Goal: Task Accomplishment & Management: Manage account settings

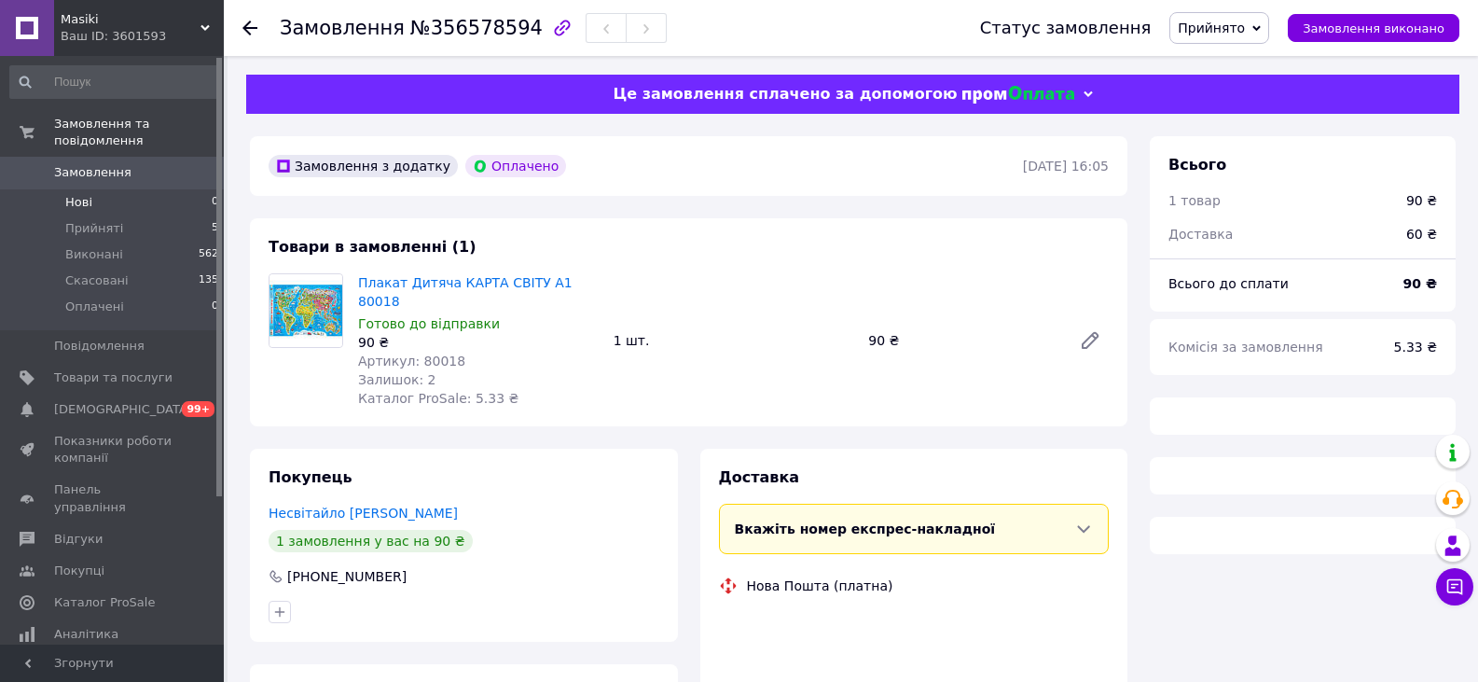
scroll to position [158, 0]
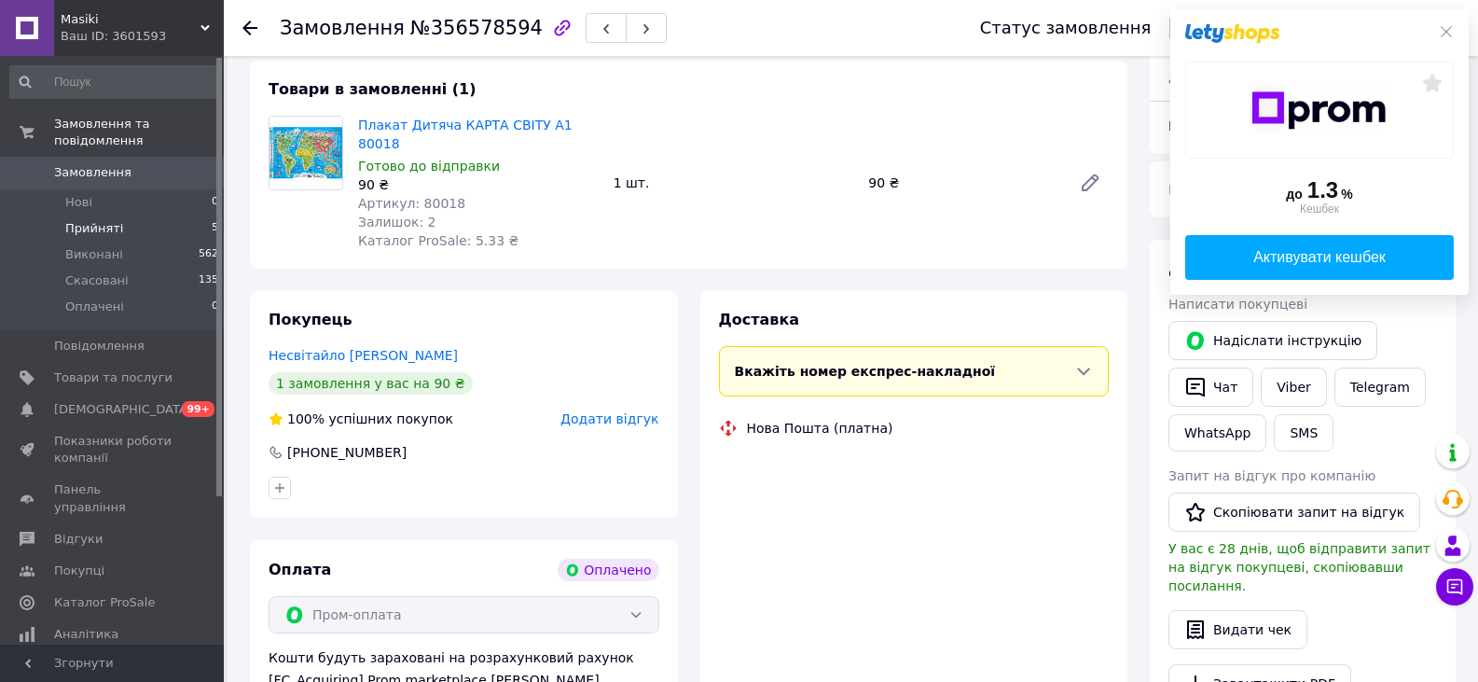
click at [102, 220] on span "Прийняті" at bounding box center [94, 228] width 58 height 17
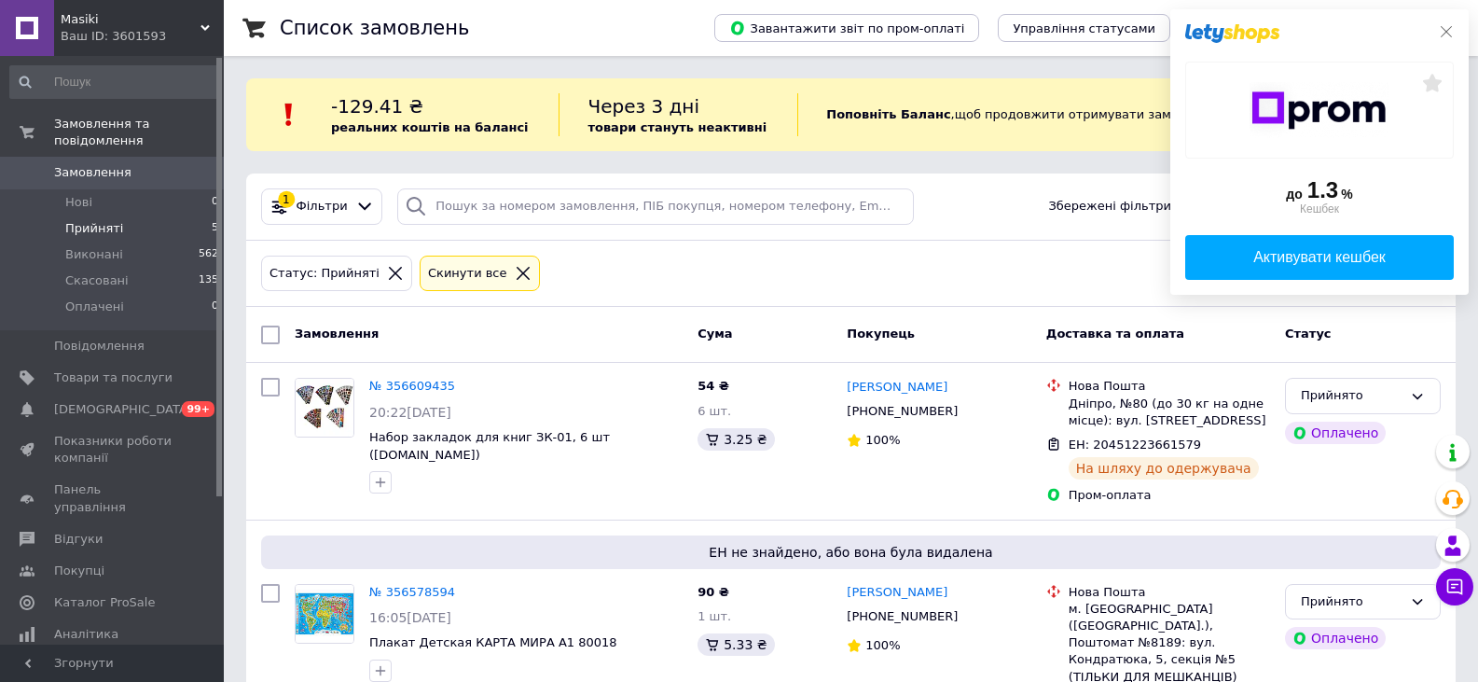
click at [1449, 36] on icon at bounding box center [1446, 31] width 15 height 15
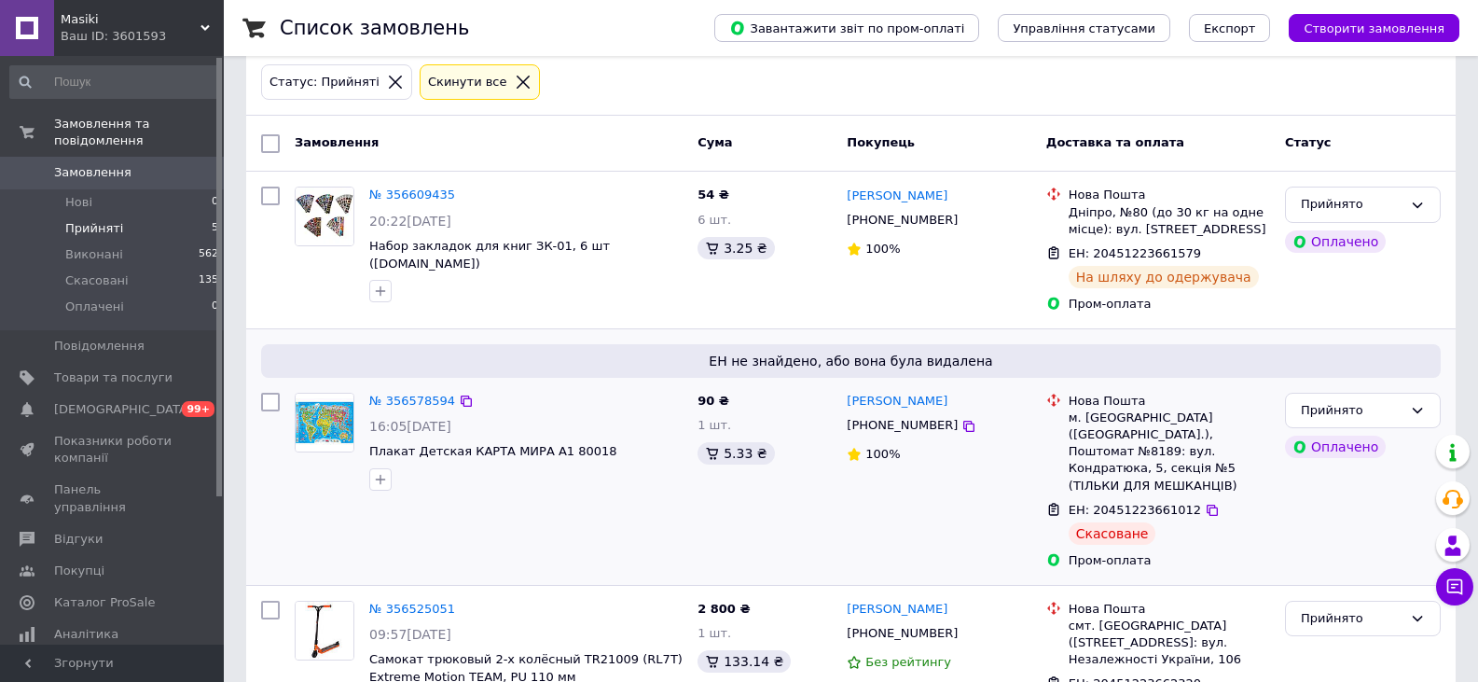
scroll to position [78, 0]
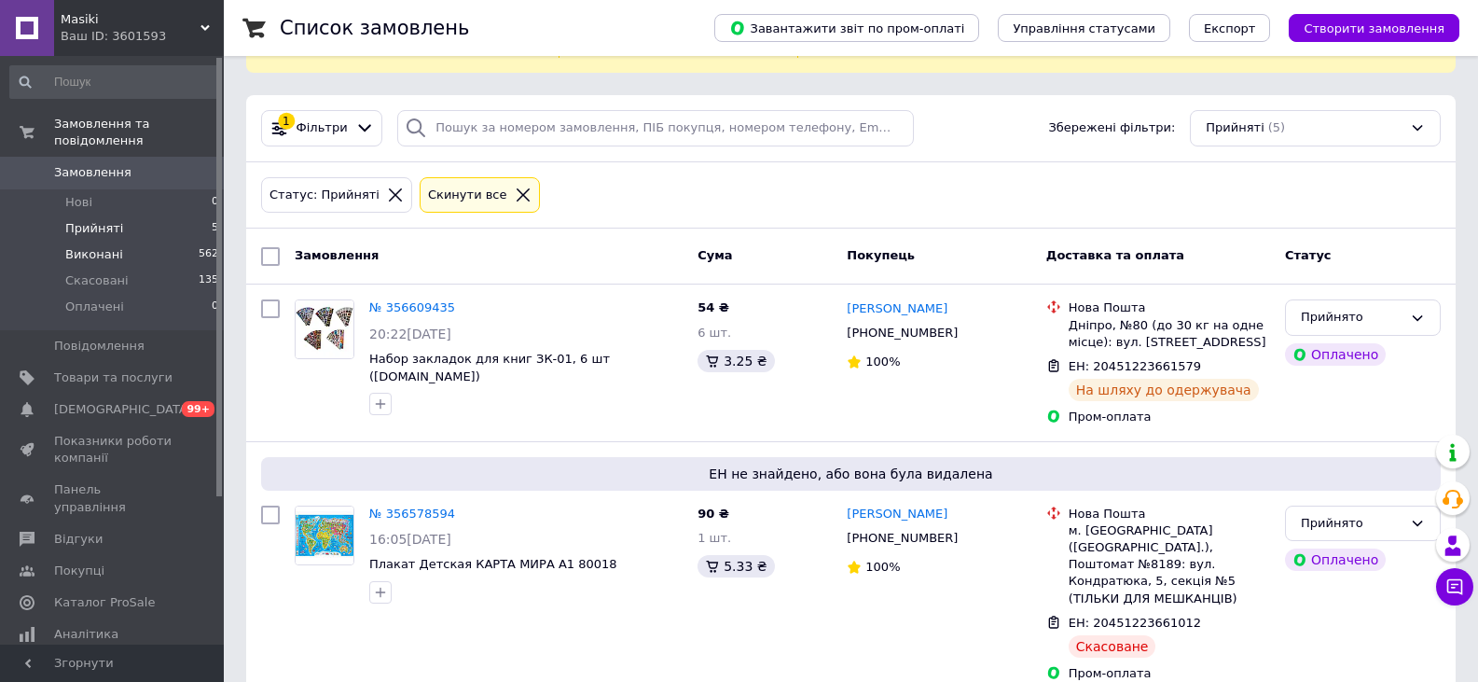
click at [84, 242] on li "Виконані 562" at bounding box center [114, 255] width 229 height 26
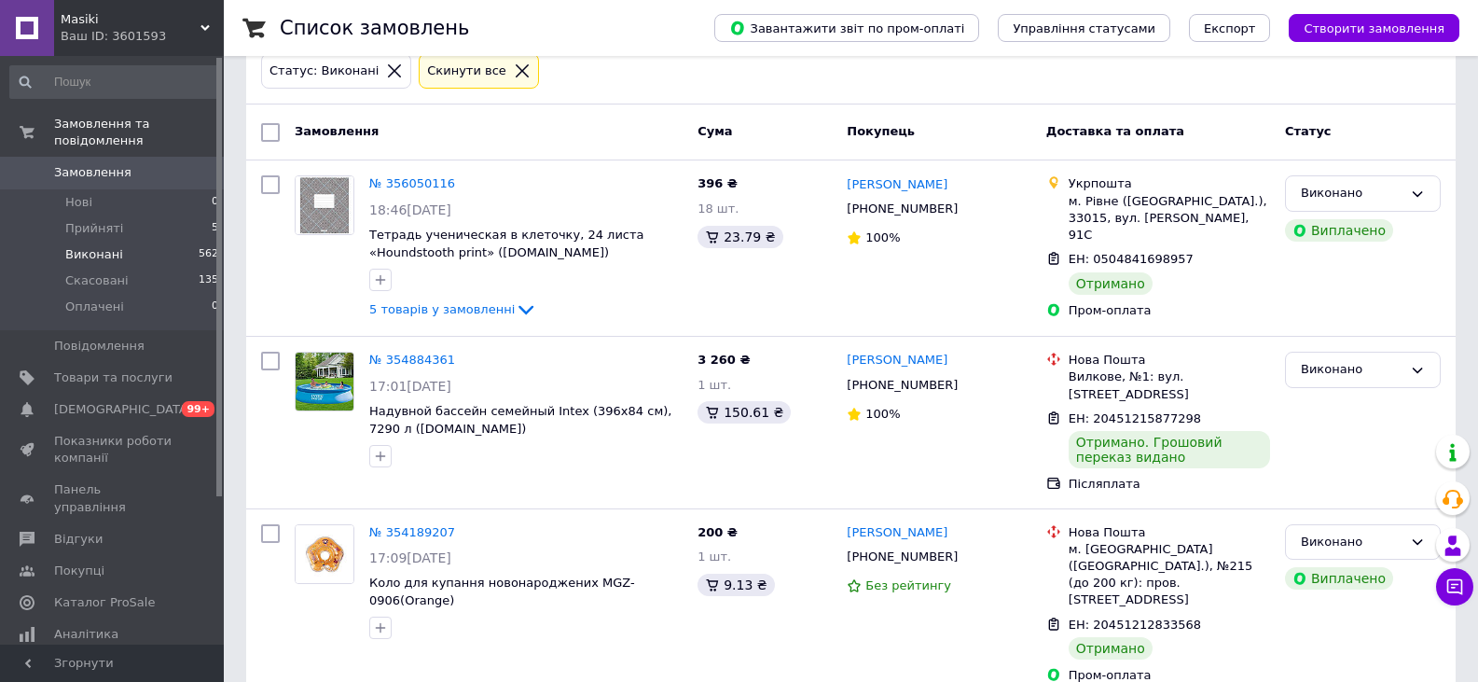
scroll to position [280, 0]
